Goal: Transaction & Acquisition: Purchase product/service

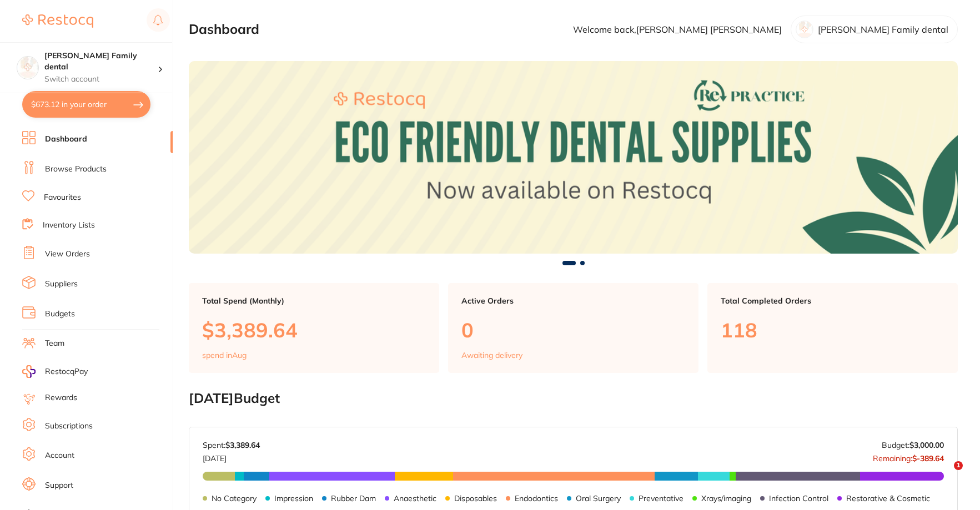
click at [82, 148] on ul "Dashboard Browse Products Favourites Inventory Lists View Orders Suppliers Budg…" at bounding box center [97, 322] width 151 height 383
click at [74, 130] on section "[PERSON_NAME] Family dental Switch account [PERSON_NAME] Family dental $673.12 …" at bounding box center [86, 255] width 173 height 510
click at [74, 131] on li "Dashboard" at bounding box center [97, 139] width 151 height 17
click at [77, 146] on li "Dashboard" at bounding box center [97, 139] width 151 height 17
click at [77, 136] on link "Dashboard" at bounding box center [66, 139] width 42 height 11
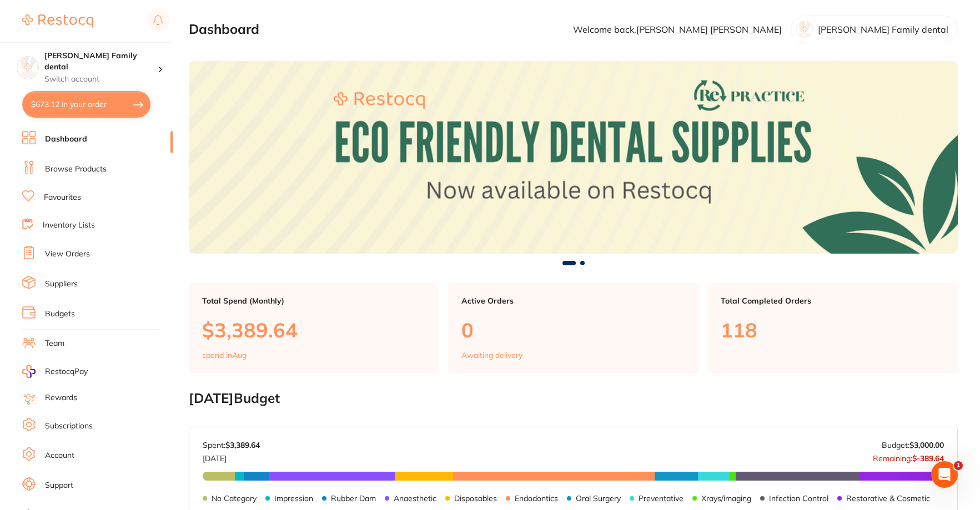
click at [72, 167] on link "Browse Products" at bounding box center [76, 169] width 62 height 11
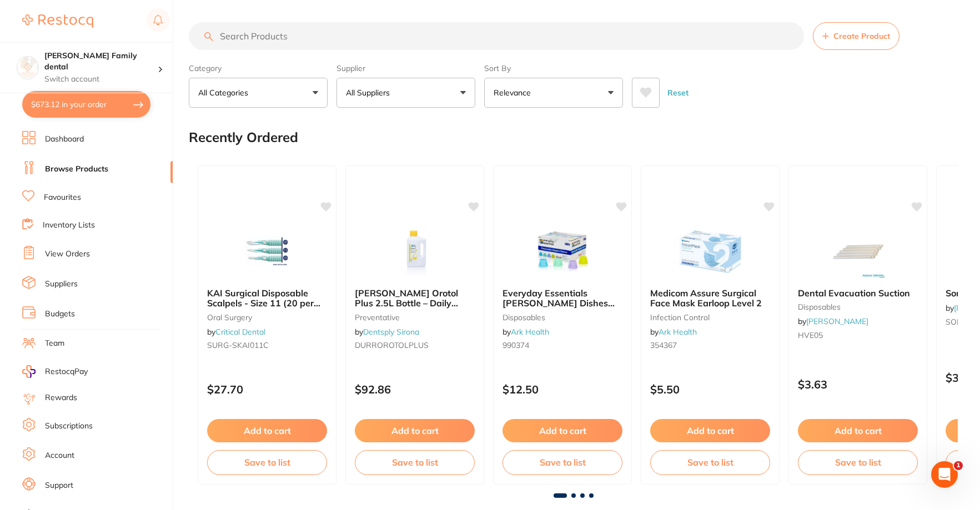
click at [72, 141] on link "Dashboard" at bounding box center [64, 139] width 39 height 11
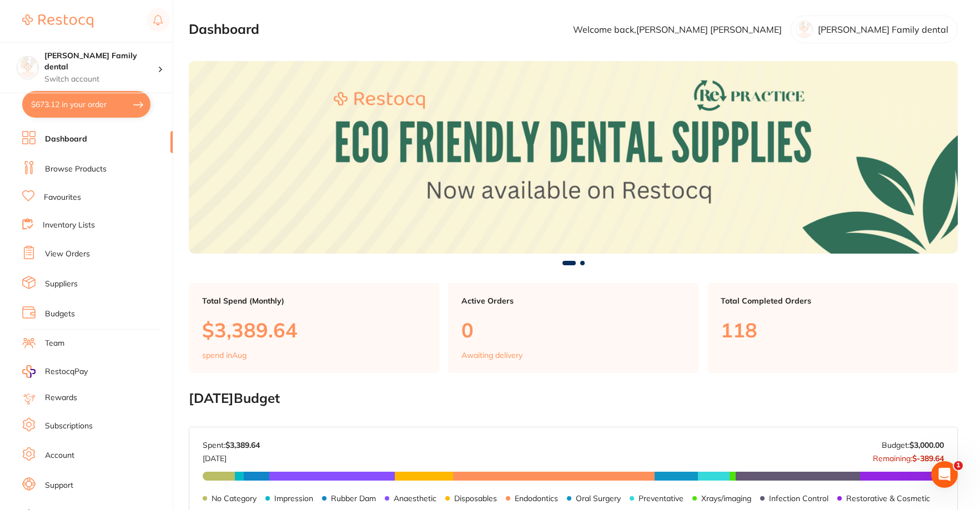
click at [74, 167] on link "Browse Products" at bounding box center [76, 169] width 62 height 11
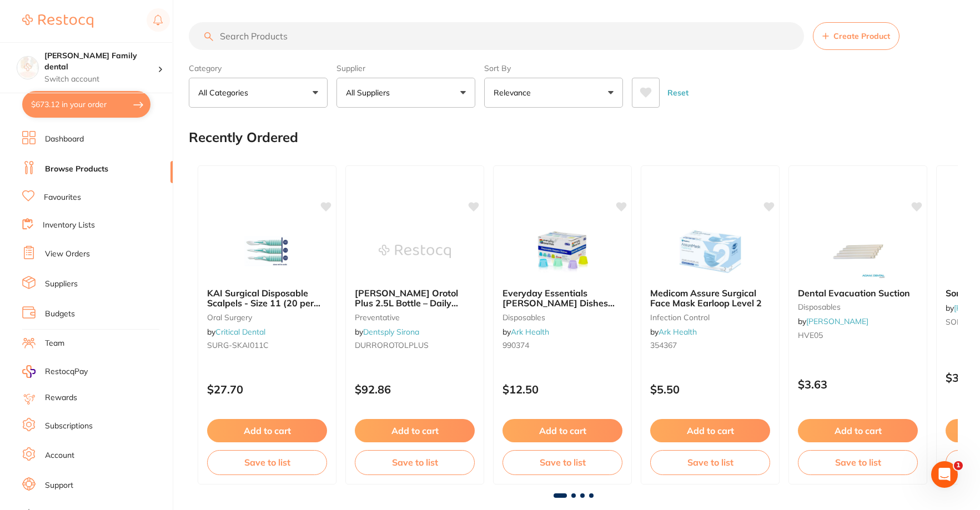
click at [310, 44] on input "search" at bounding box center [496, 36] width 615 height 28
type input "neutraflour"
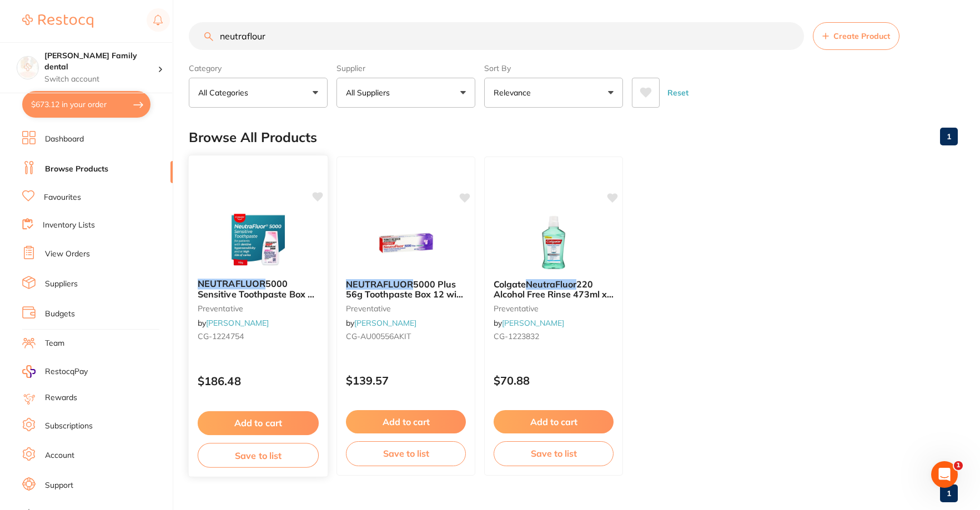
click at [280, 221] on img at bounding box center [258, 242] width 73 height 56
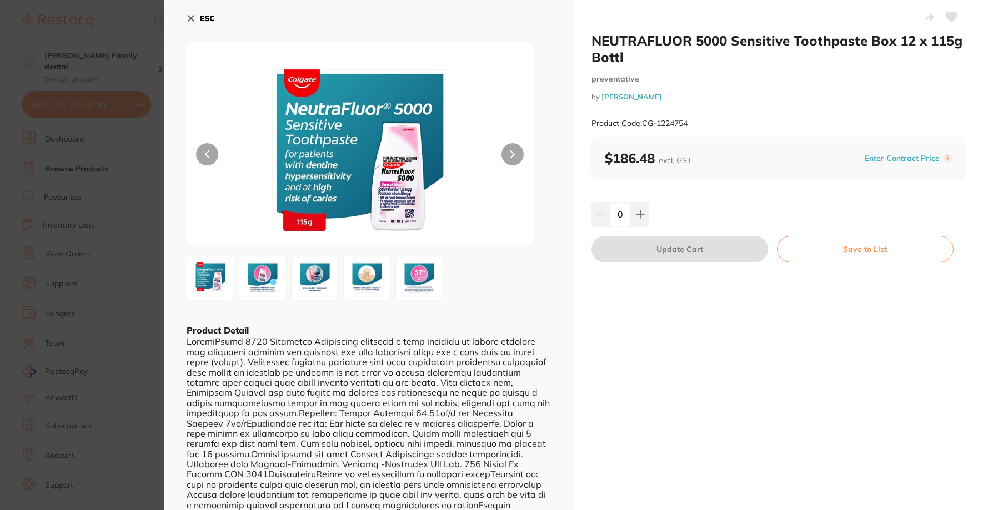
click at [197, 14] on button "ESC" at bounding box center [201, 18] width 28 height 19
